Goal: Information Seeking & Learning: Learn about a topic

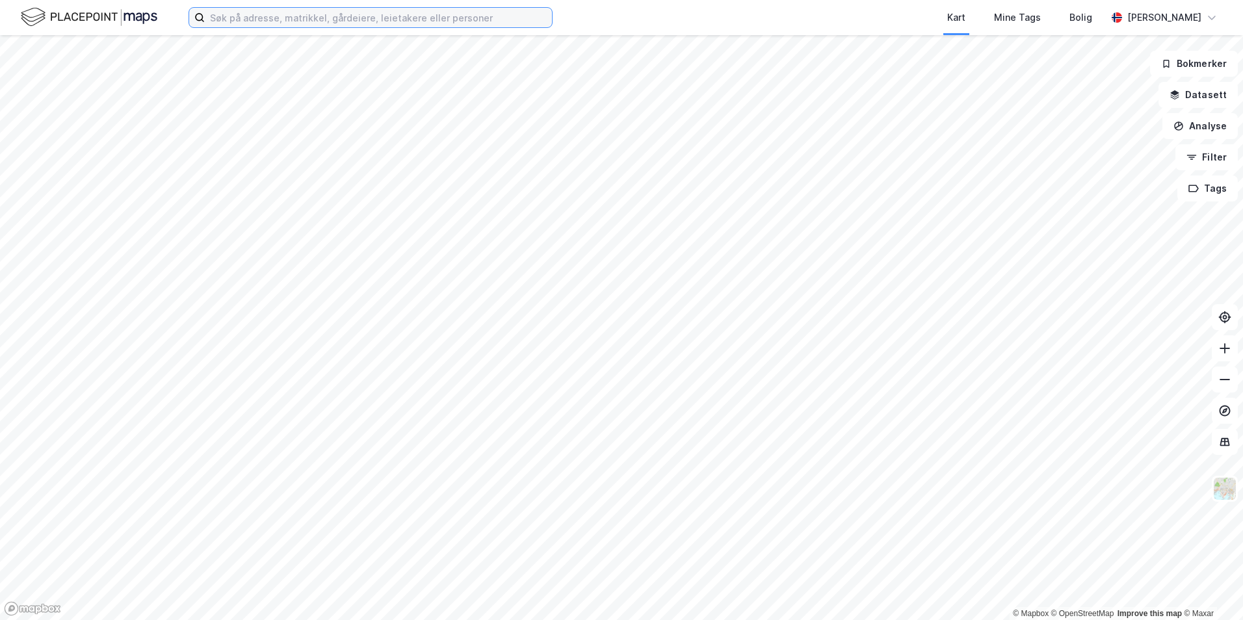
click at [348, 18] on input at bounding box center [378, 18] width 347 height 20
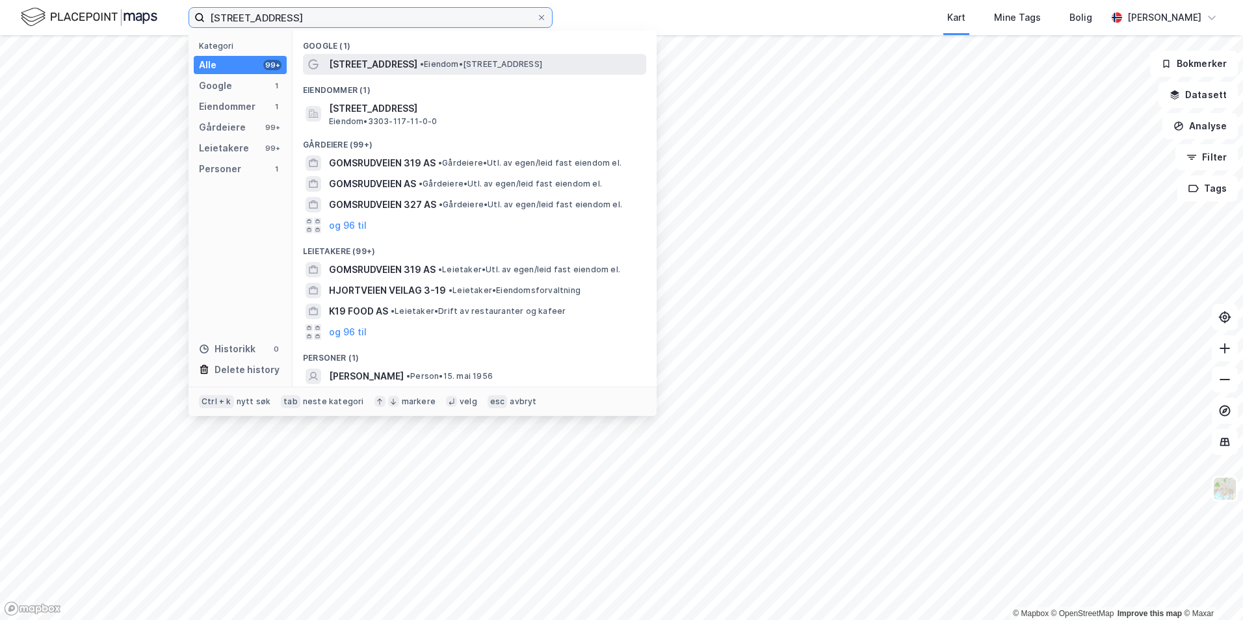
type input "[STREET_ADDRESS]"
click at [414, 70] on div "[STREET_ADDRESS] • Eiendom • [STREET_ADDRESS]" at bounding box center [486, 65] width 315 height 16
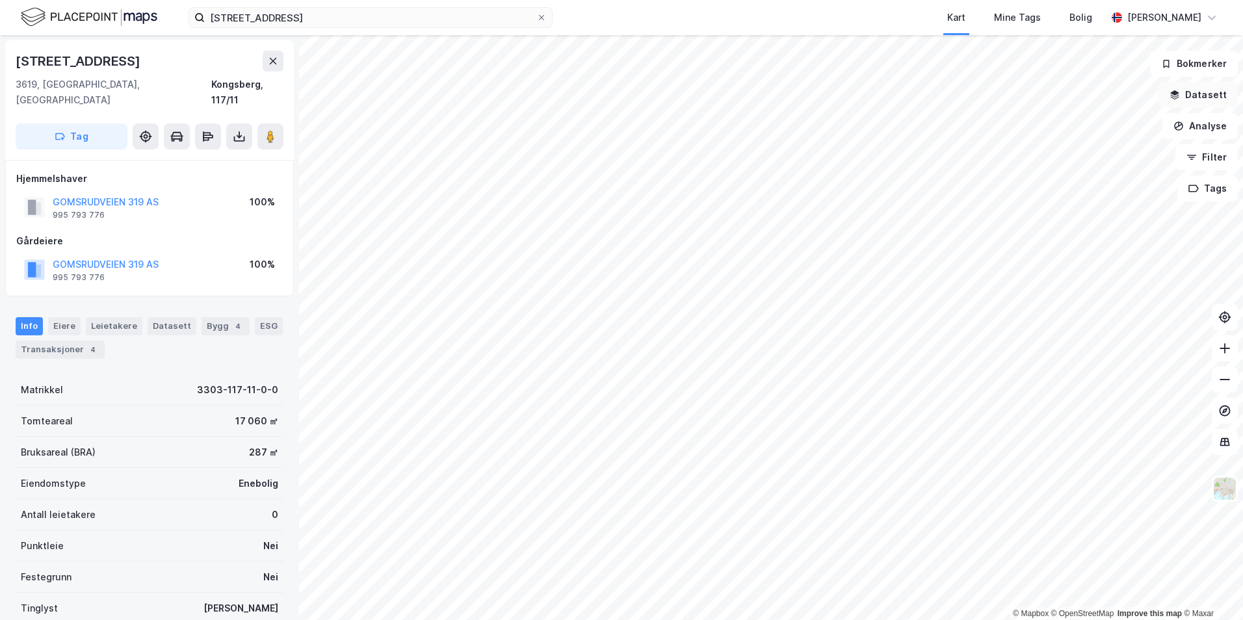
click at [1178, 94] on icon "button" at bounding box center [1175, 92] width 8 height 5
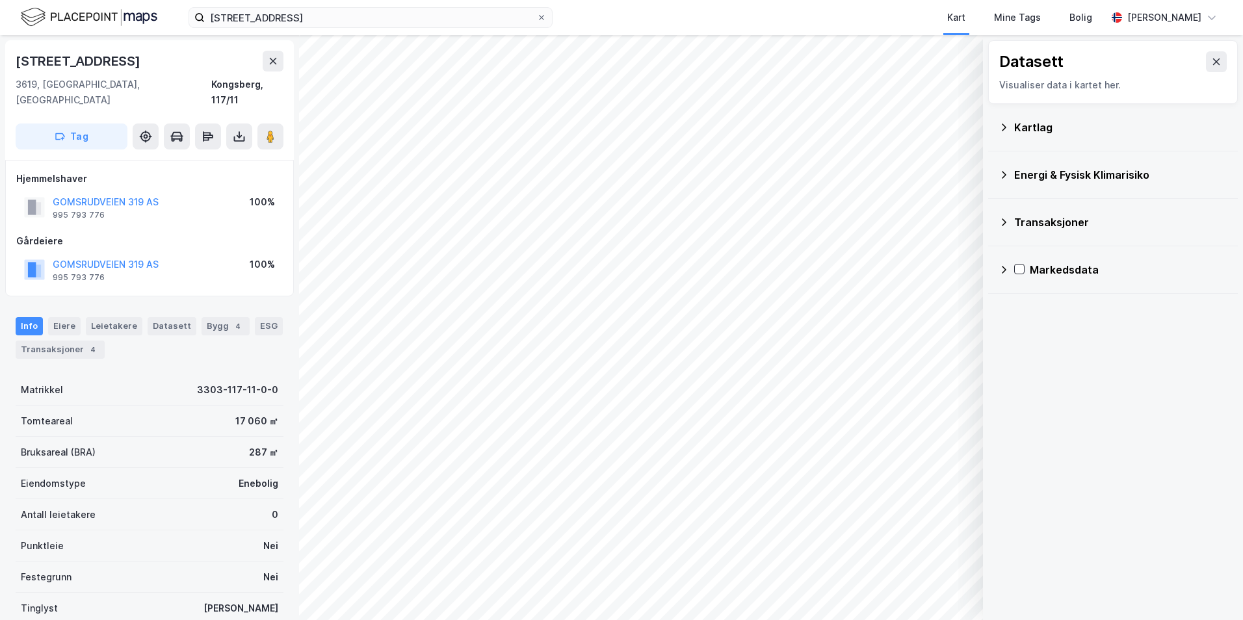
click at [1003, 124] on icon at bounding box center [1004, 127] width 5 height 7
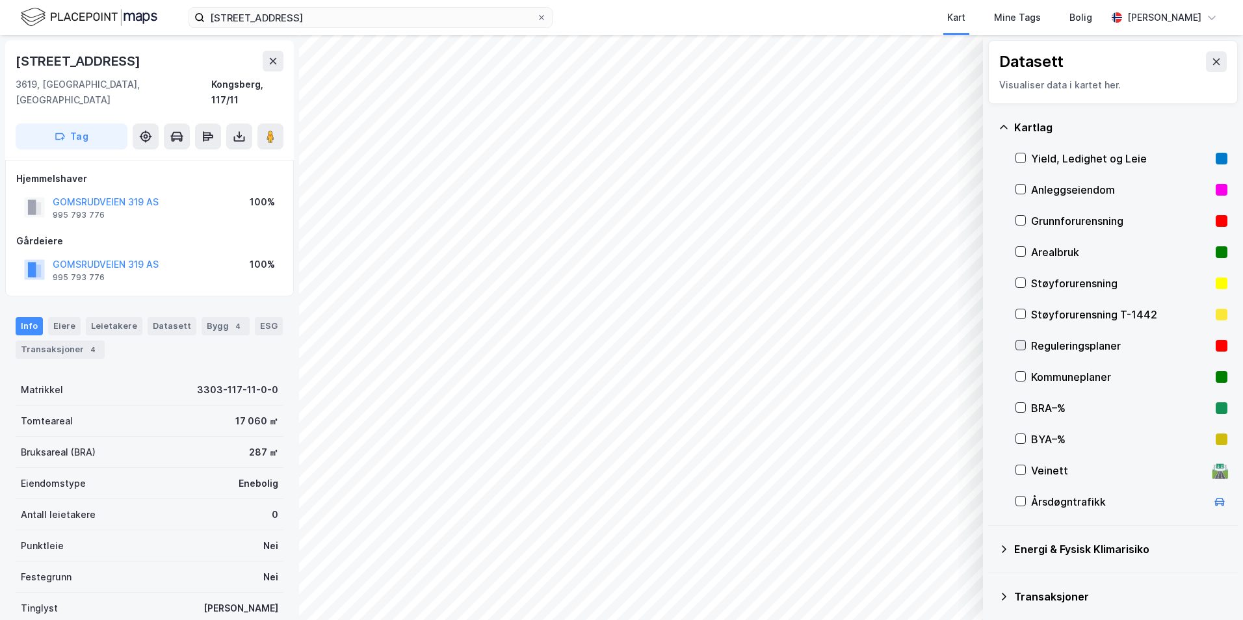
click at [1022, 343] on icon at bounding box center [1020, 345] width 9 height 9
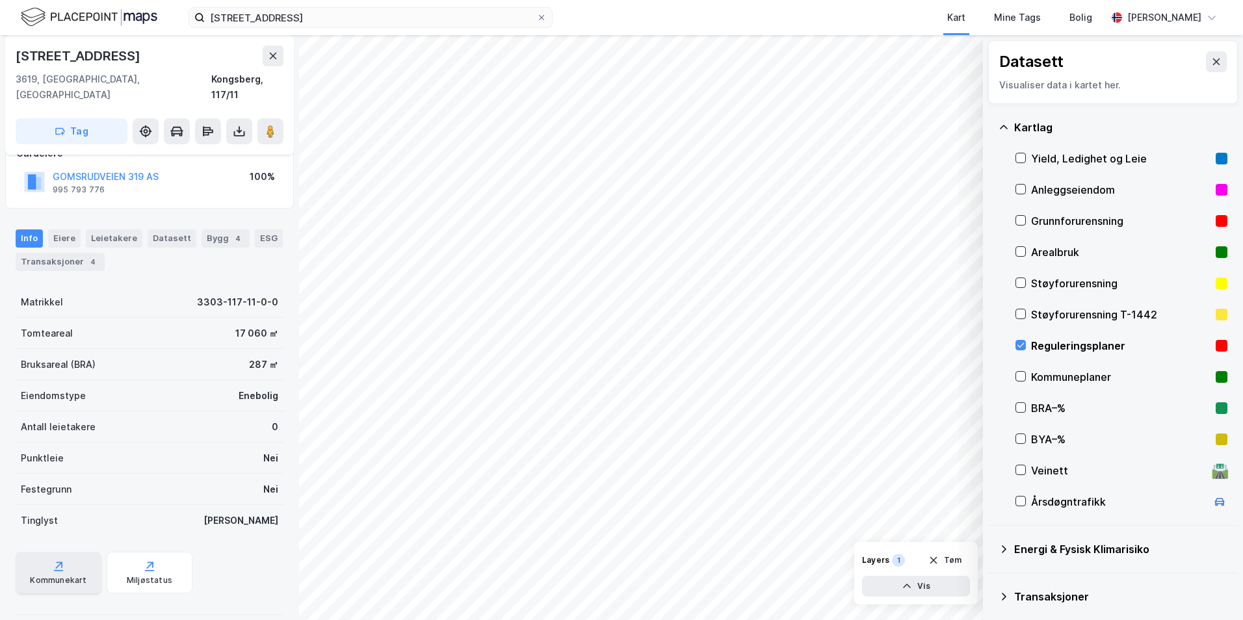
click at [55, 570] on icon at bounding box center [58, 570] width 9 height 1
click at [1213, 59] on icon at bounding box center [1216, 62] width 7 height 7
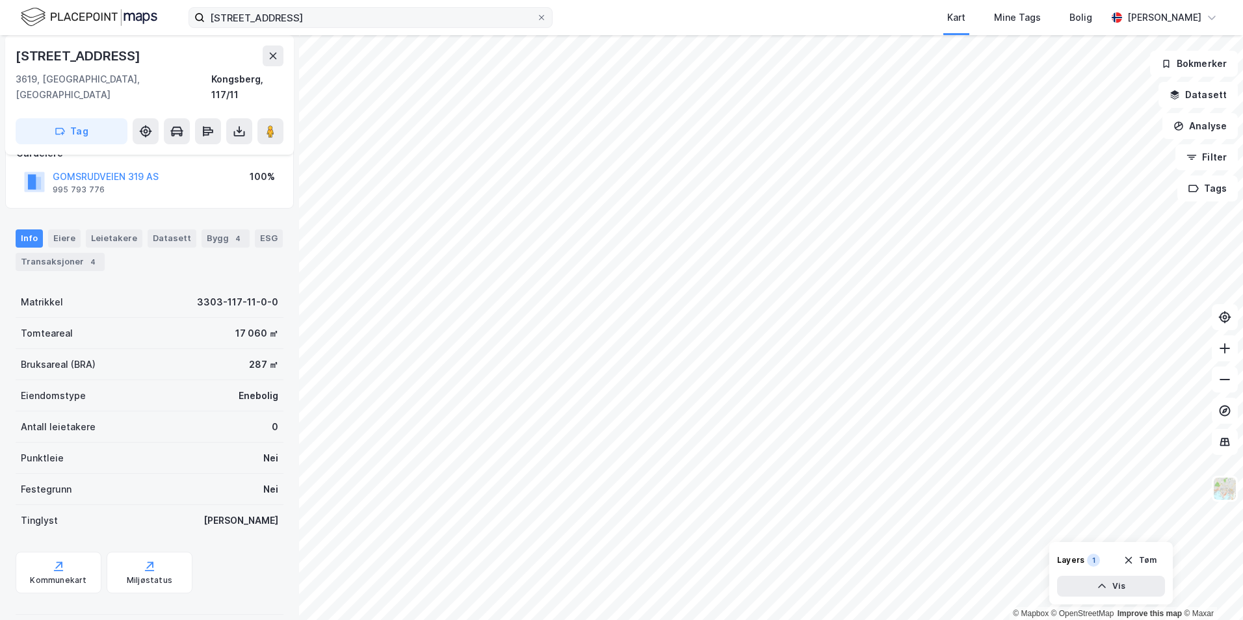
scroll to position [88, 0]
